Goal: Task Accomplishment & Management: Complete application form

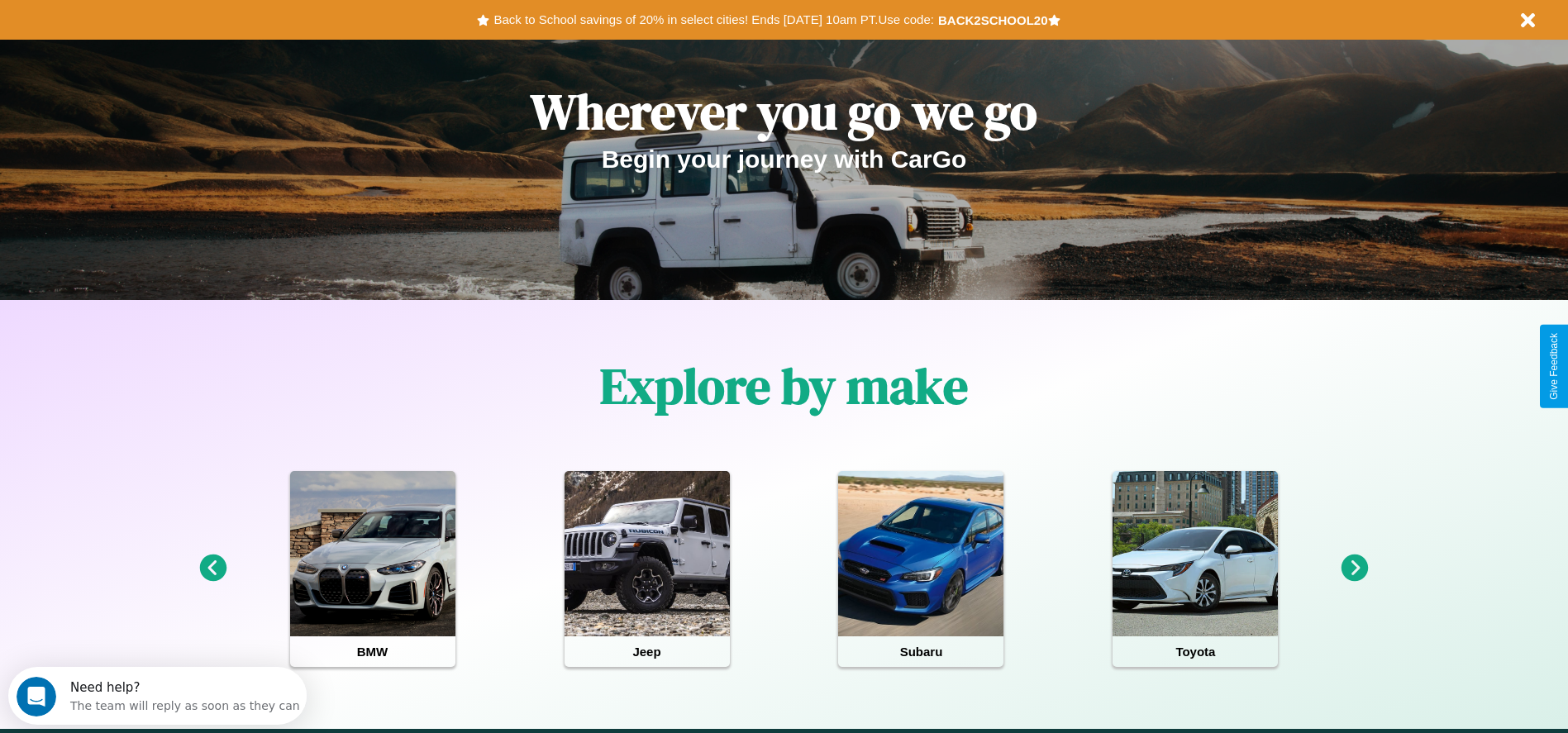
scroll to position [343, 0]
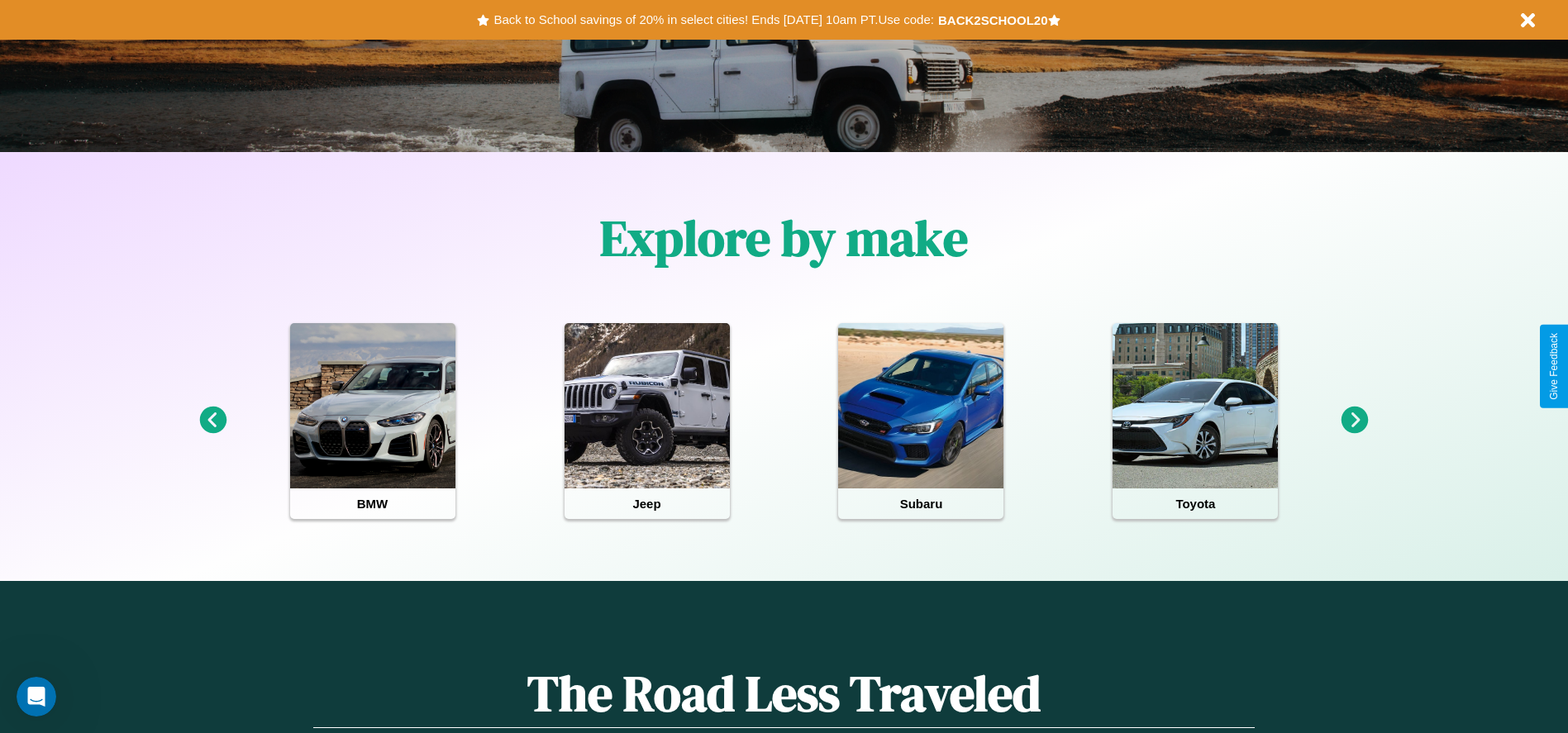
click at [1355, 420] on icon at bounding box center [1355, 419] width 27 height 27
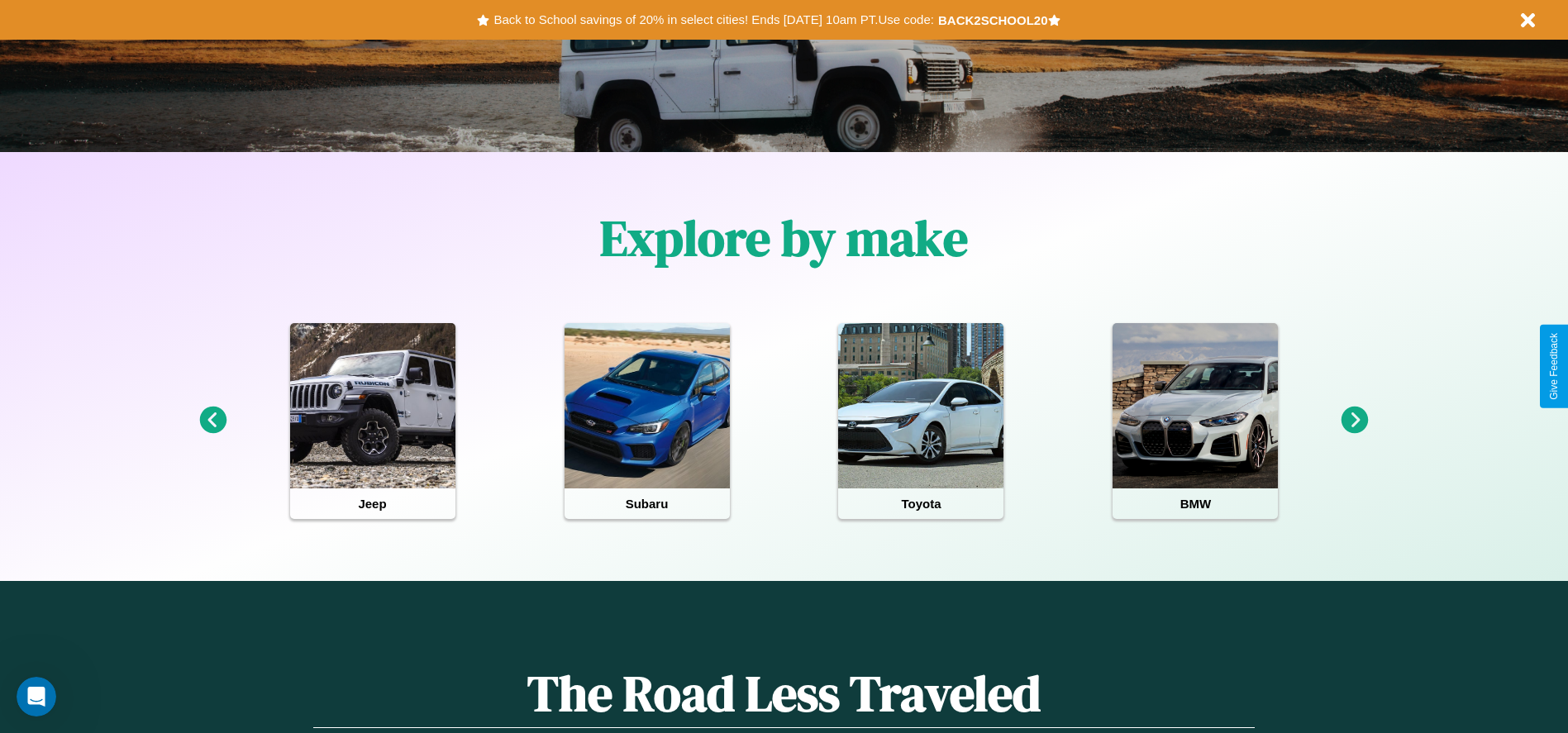
click at [1355, 420] on icon at bounding box center [1355, 419] width 27 height 27
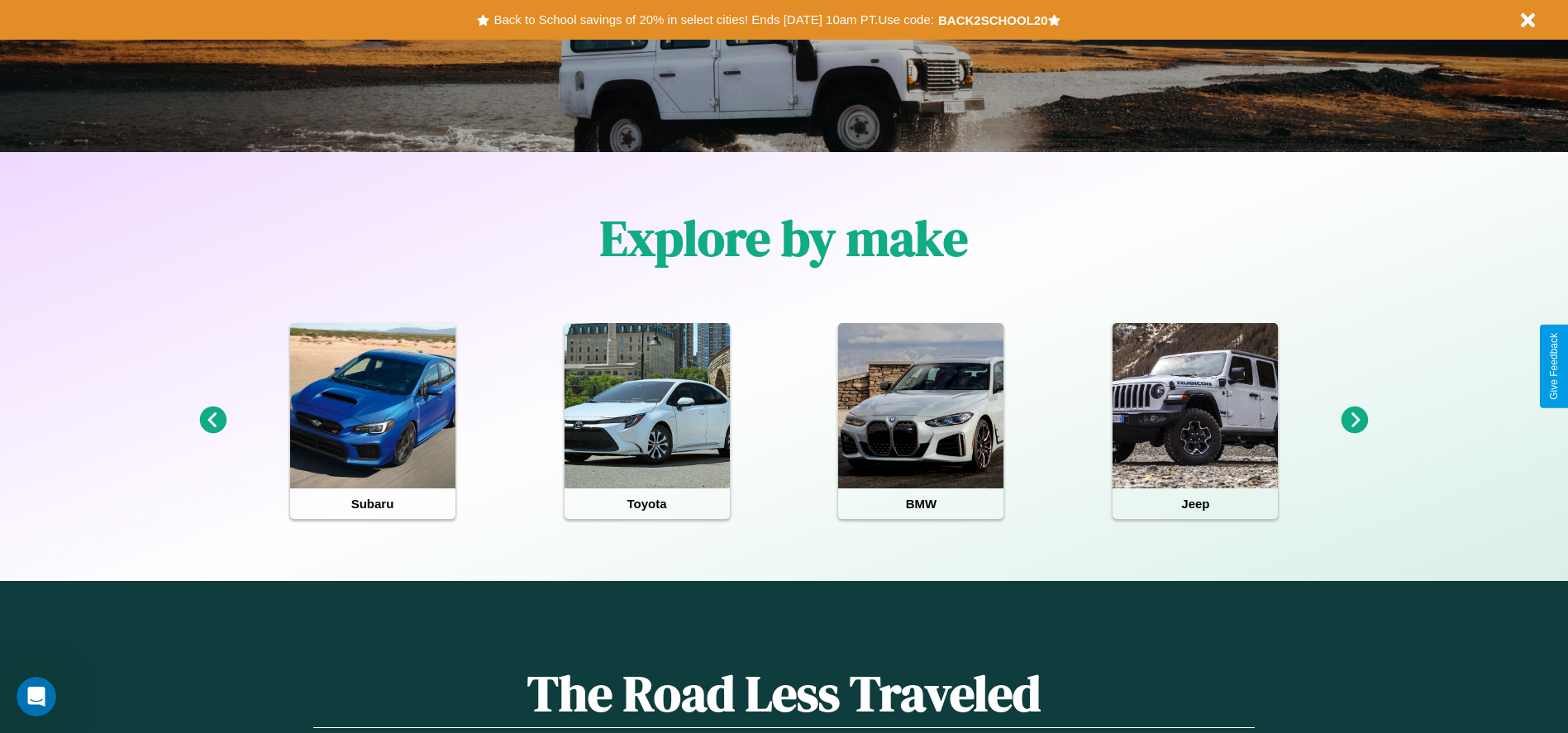
click at [1355, 420] on icon at bounding box center [1355, 419] width 27 height 27
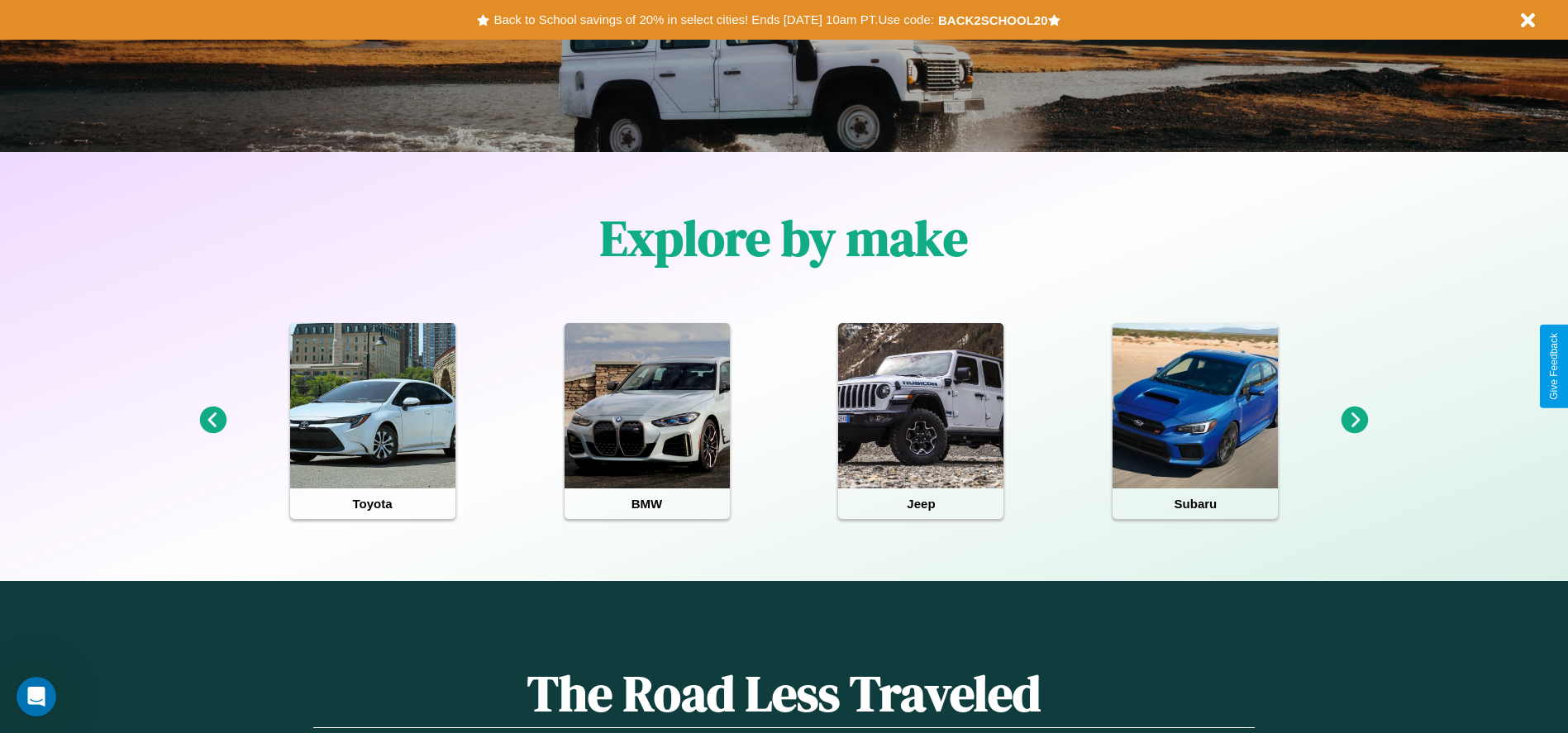
click at [1355, 420] on icon at bounding box center [1355, 419] width 27 height 27
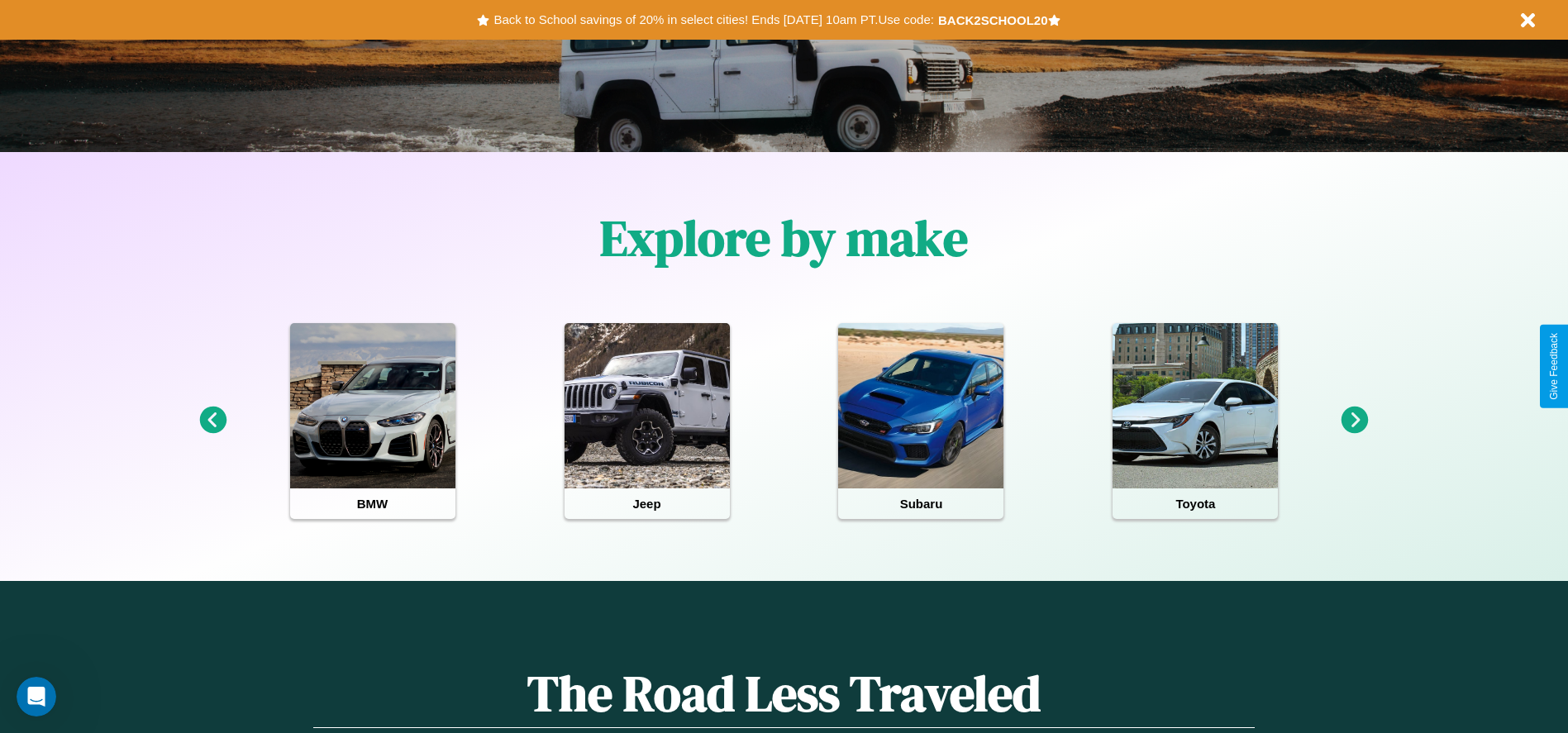
click at [1355, 420] on icon at bounding box center [1355, 419] width 27 height 27
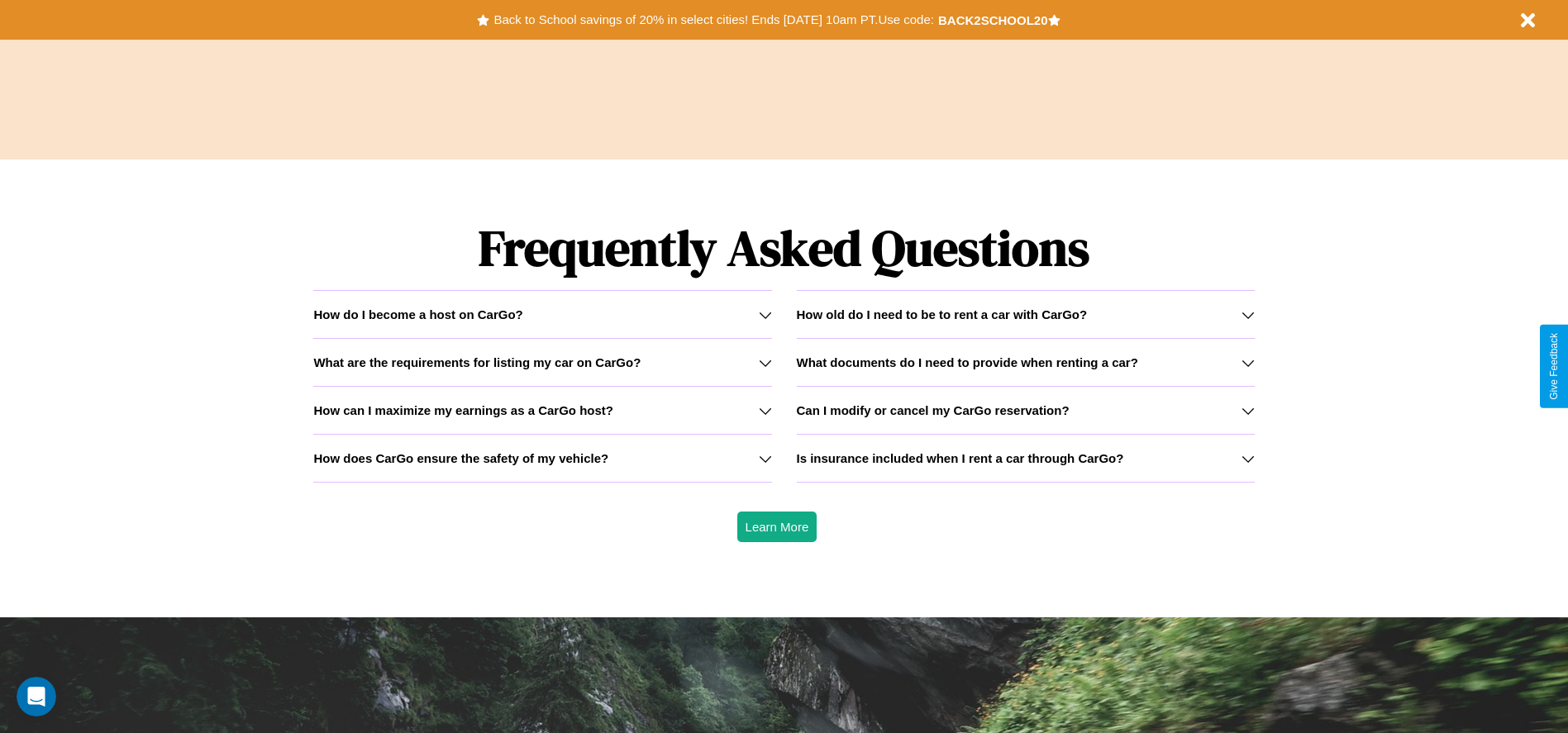
scroll to position [2370, 0]
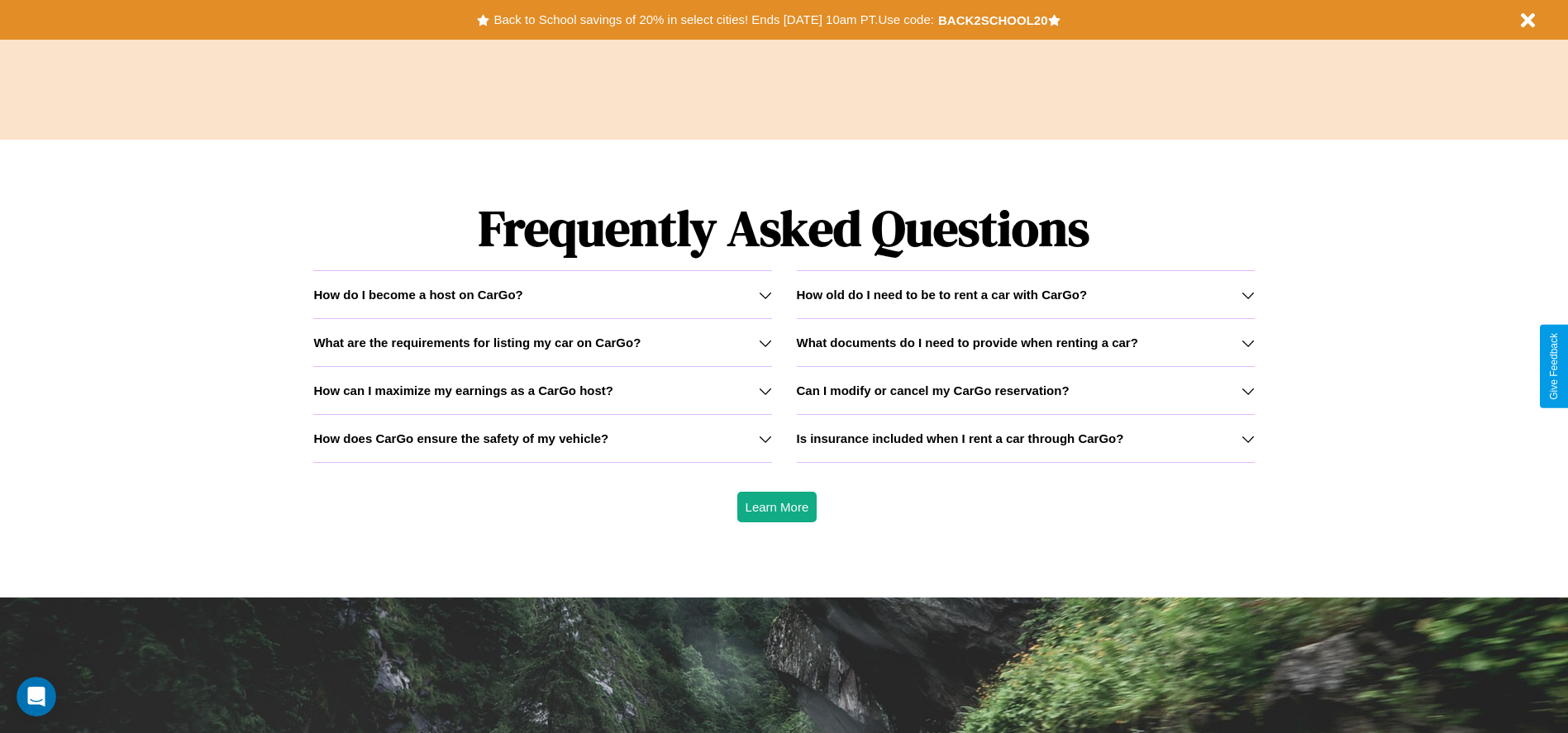
click at [1025, 390] on h3 "Can I modify or cancel my CarGo reservation?" at bounding box center [933, 390] width 273 height 14
click at [542, 294] on div "How do I become a host on CarGo?" at bounding box center [542, 295] width 458 height 14
click at [542, 390] on h3 "How can I maximize my earnings as a CarGo host?" at bounding box center [462, 390] width 300 height 14
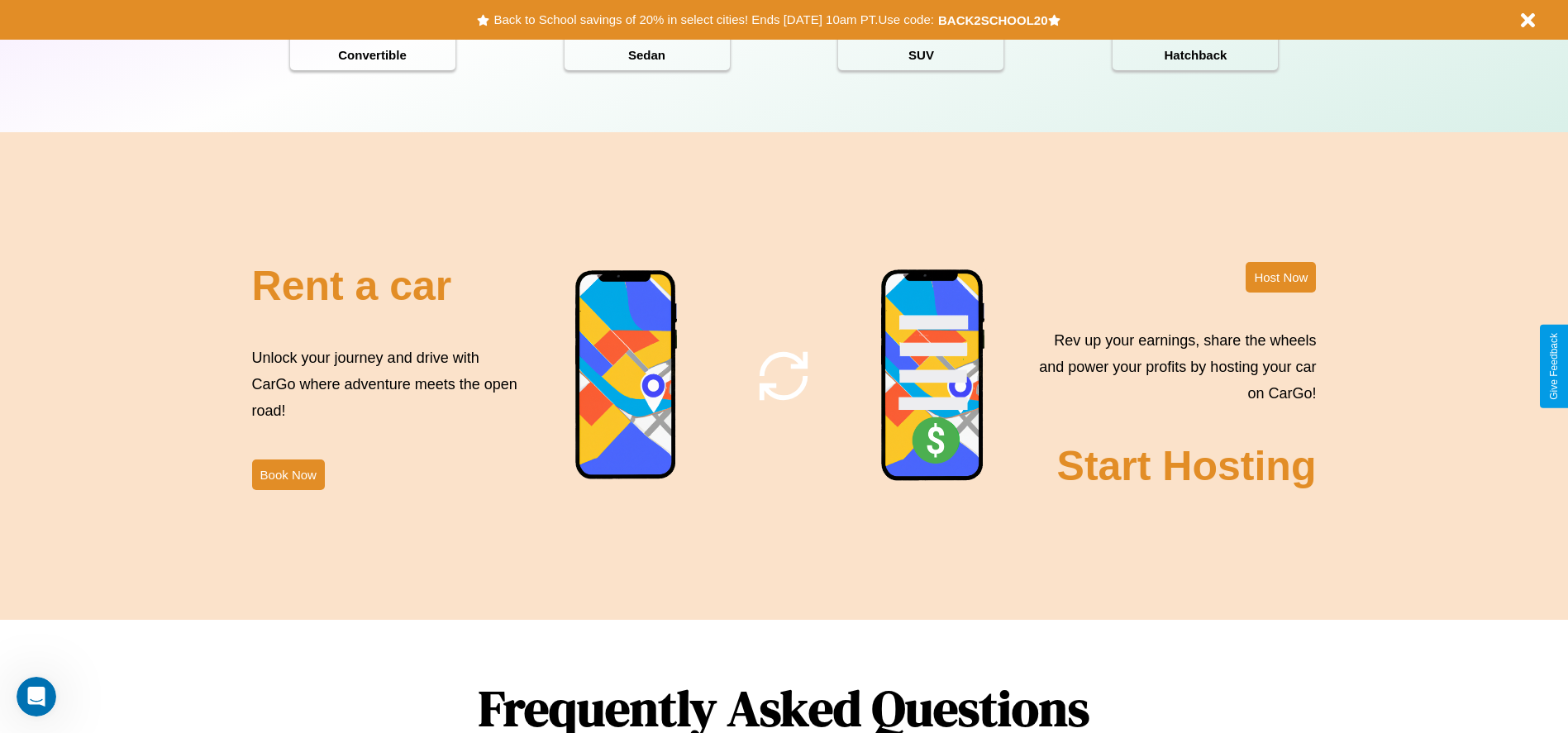
scroll to position [0, 0]
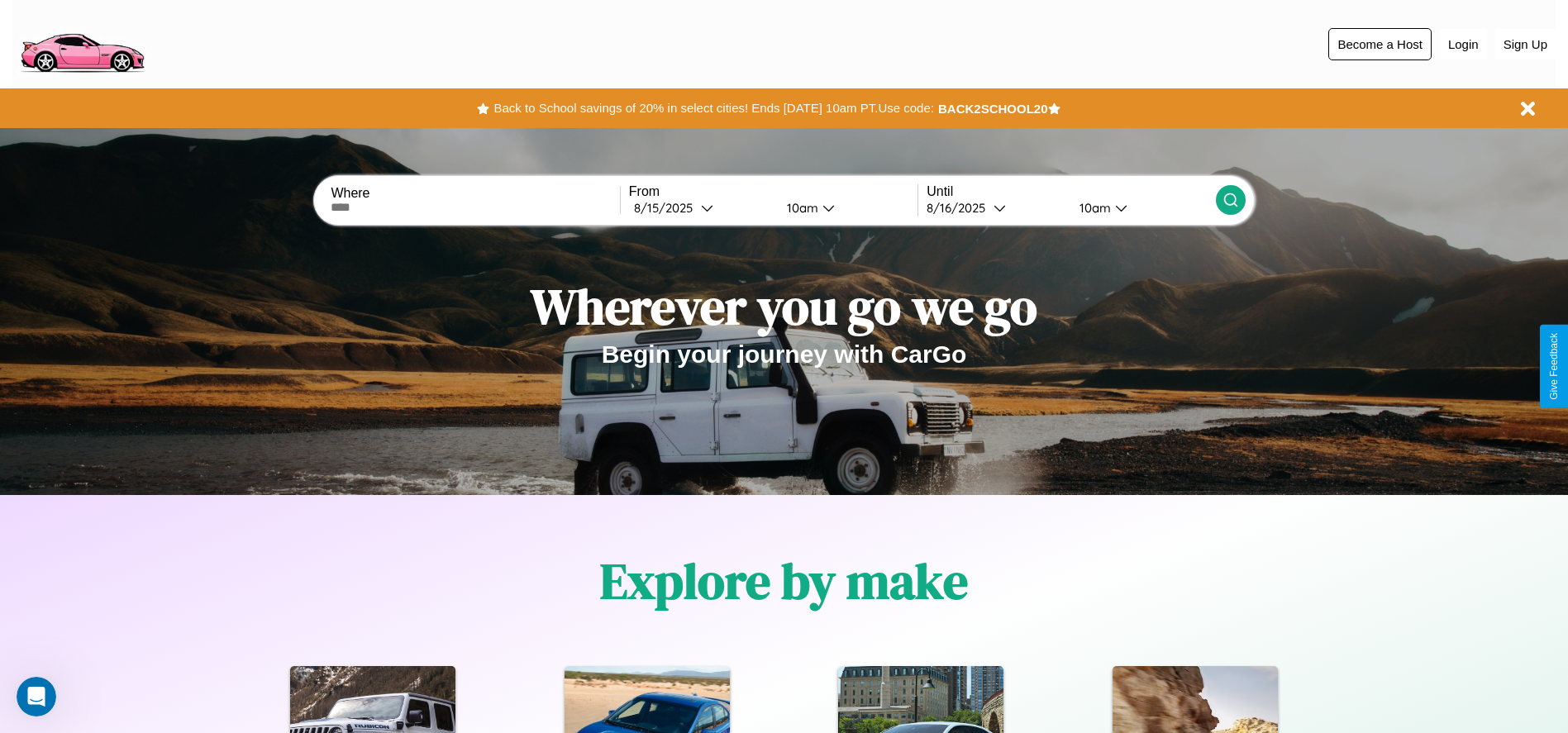
click at [1380, 44] on button "Become a Host" at bounding box center [1380, 44] width 104 height 32
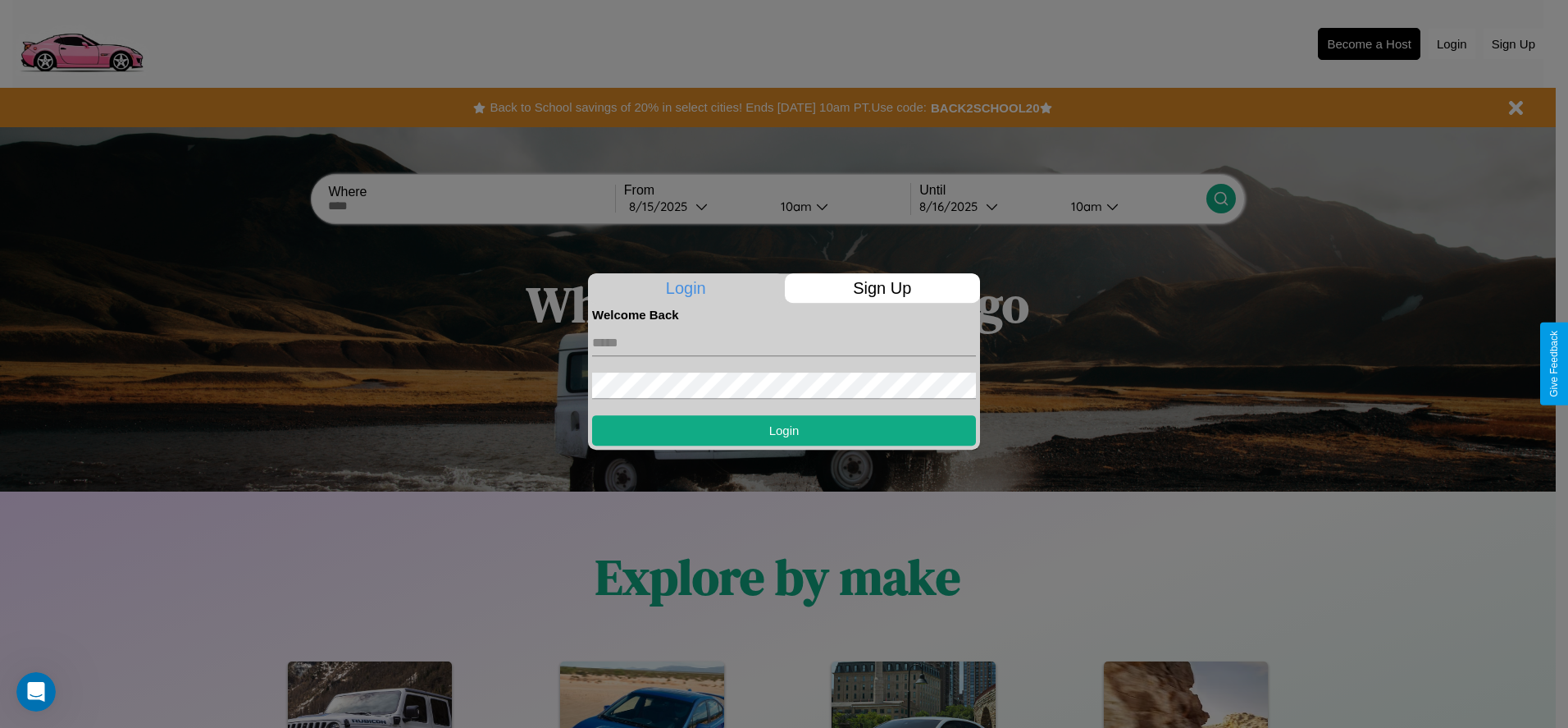
click at [882, 288] on p "Sign Up" at bounding box center [883, 288] width 196 height 30
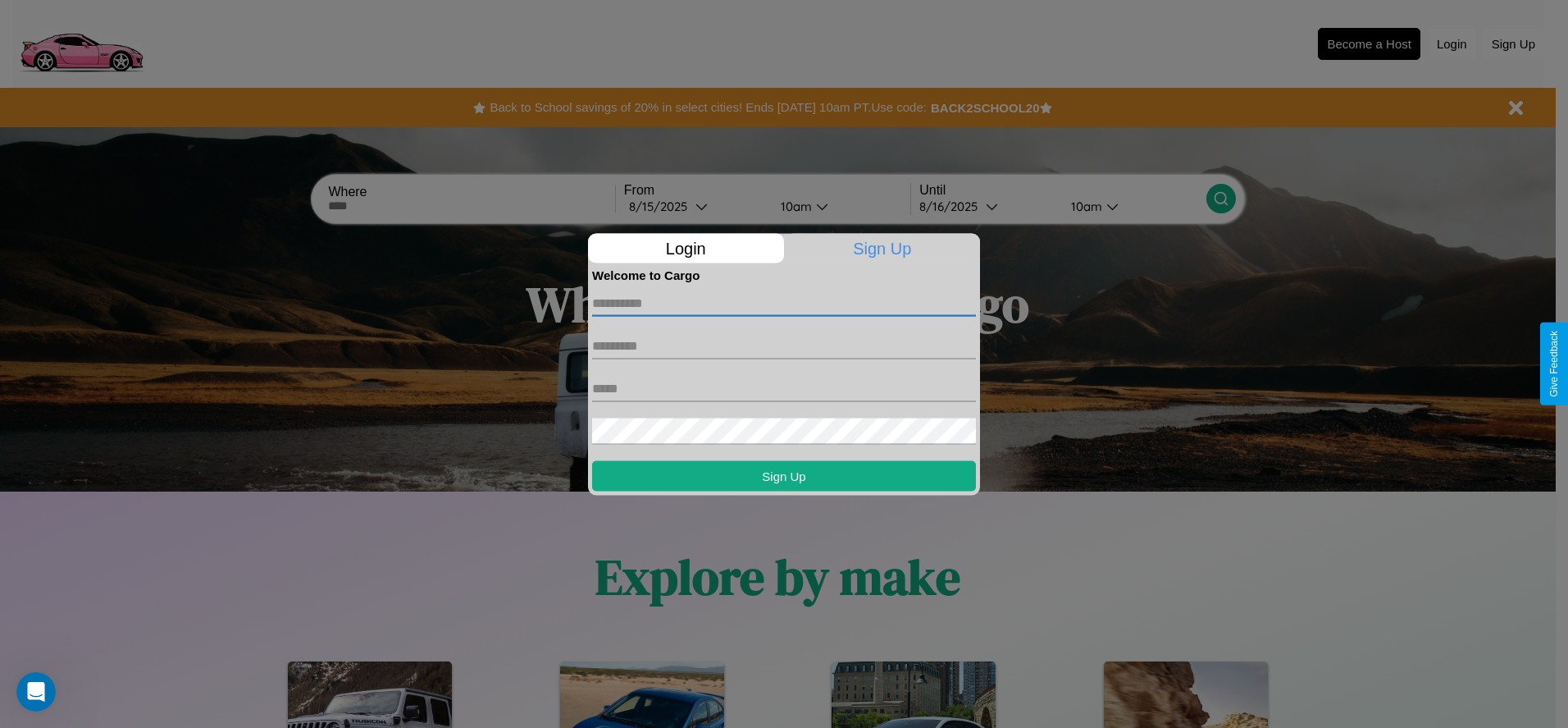
click at [784, 303] on input "text" at bounding box center [784, 303] width 384 height 27
type input "*****"
click at [784, 345] on input "text" at bounding box center [784, 345] width 384 height 27
type input "****"
click at [784, 388] on input "text" at bounding box center [784, 388] width 384 height 27
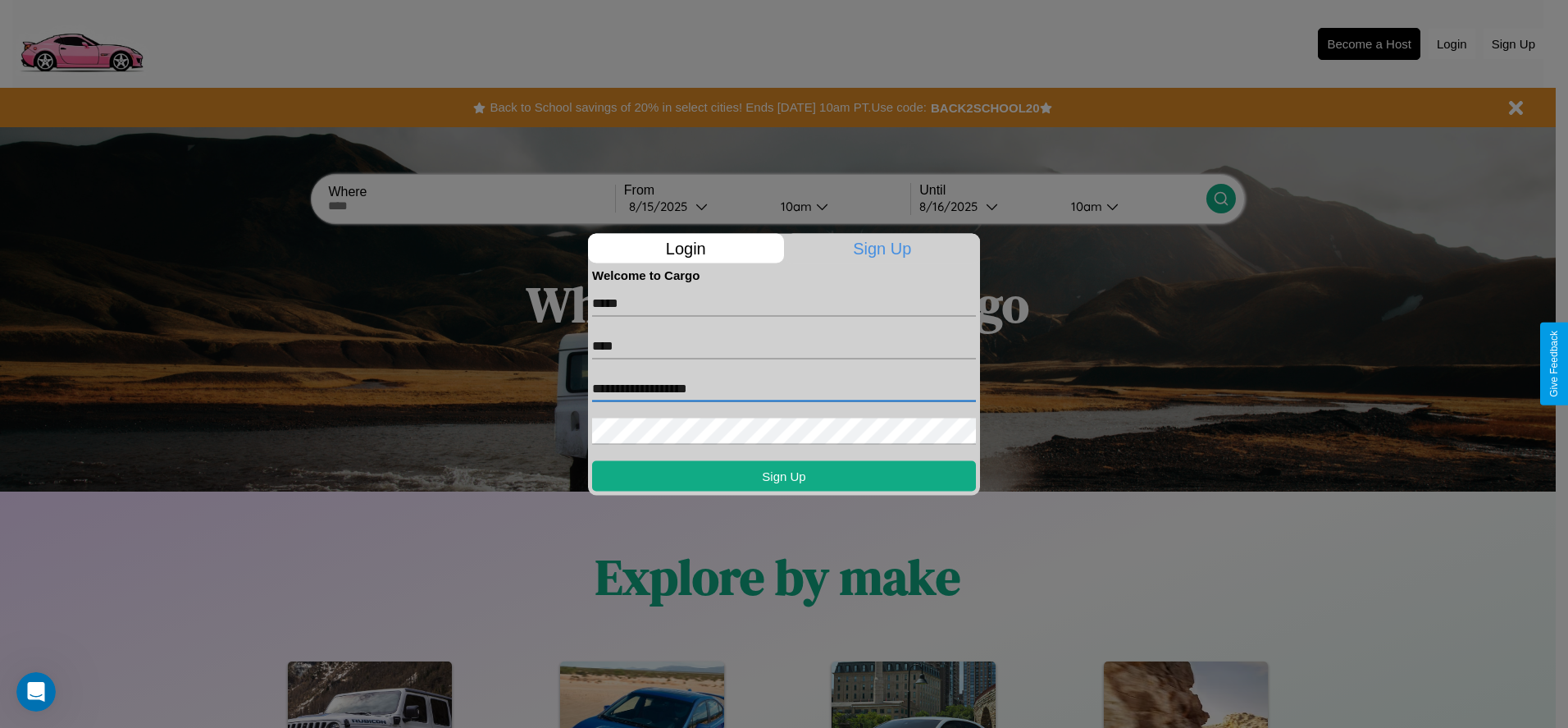
type input "**********"
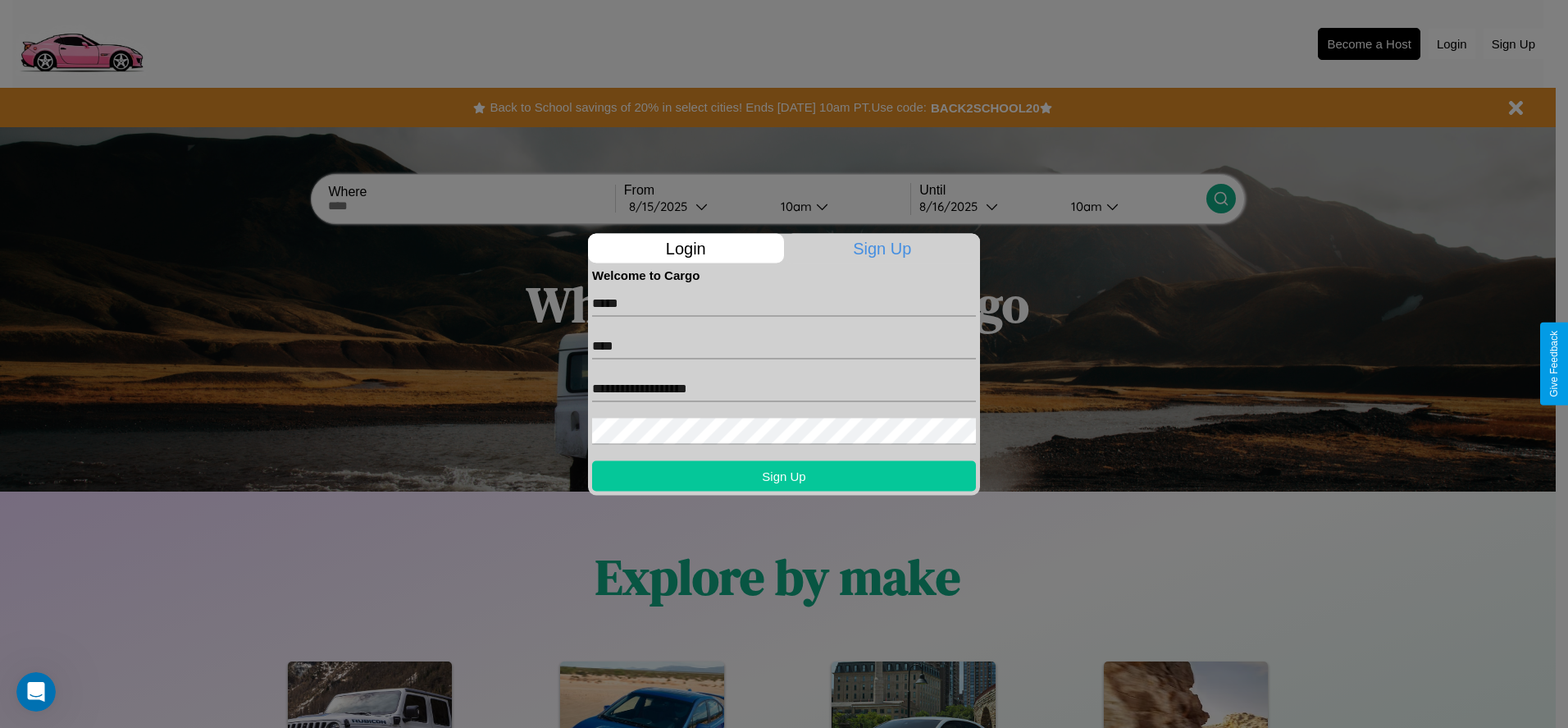
click at [784, 475] on button "Sign Up" at bounding box center [784, 475] width 384 height 31
